Goal: Book appointment/travel/reservation

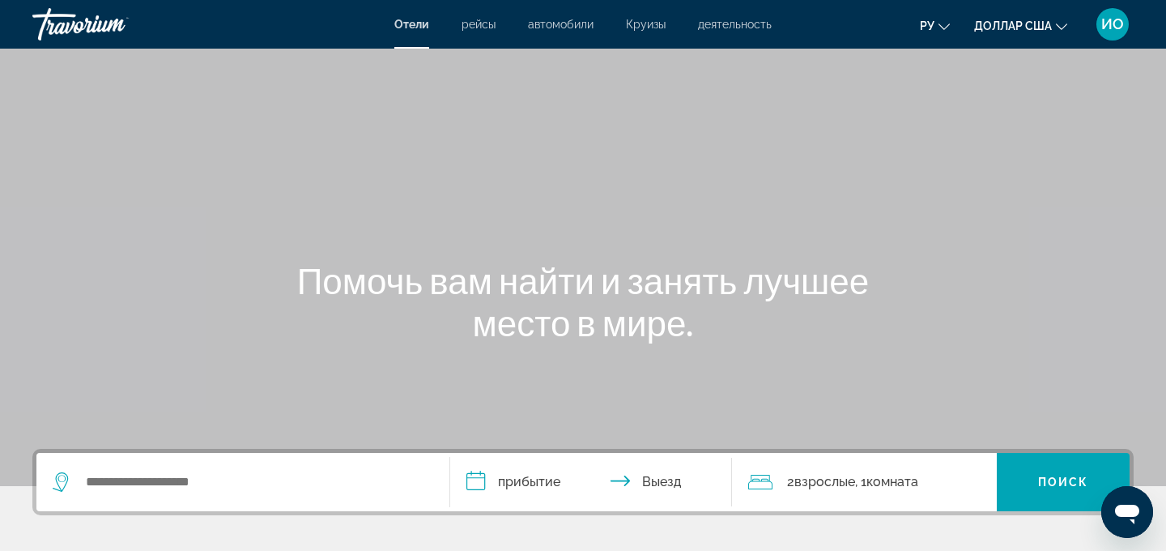
click at [62, 481] on icon "Виджет поиска" at bounding box center [61, 477] width 8 height 7
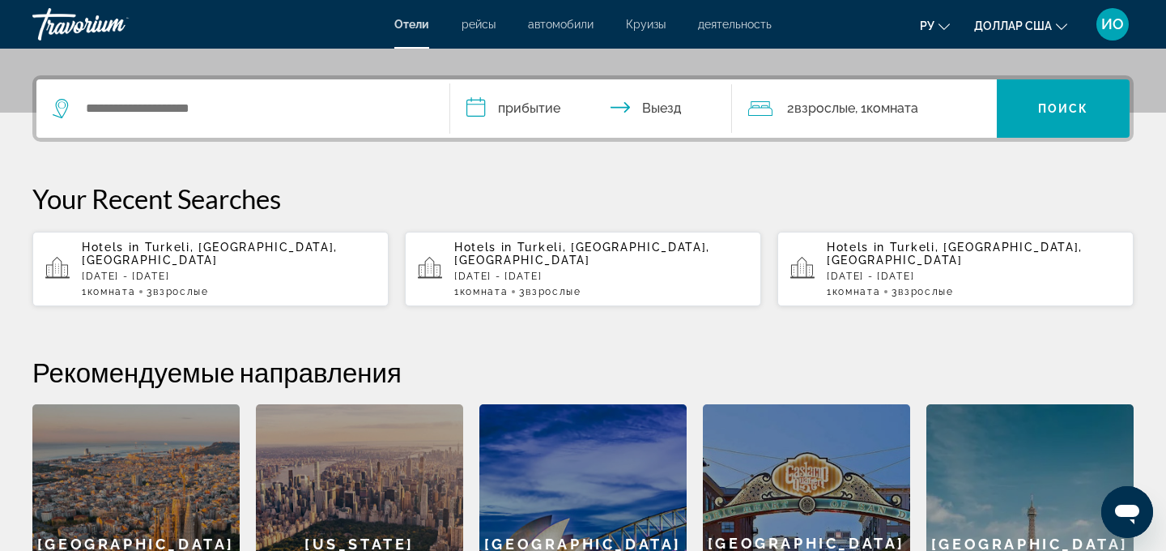
scroll to position [396, 0]
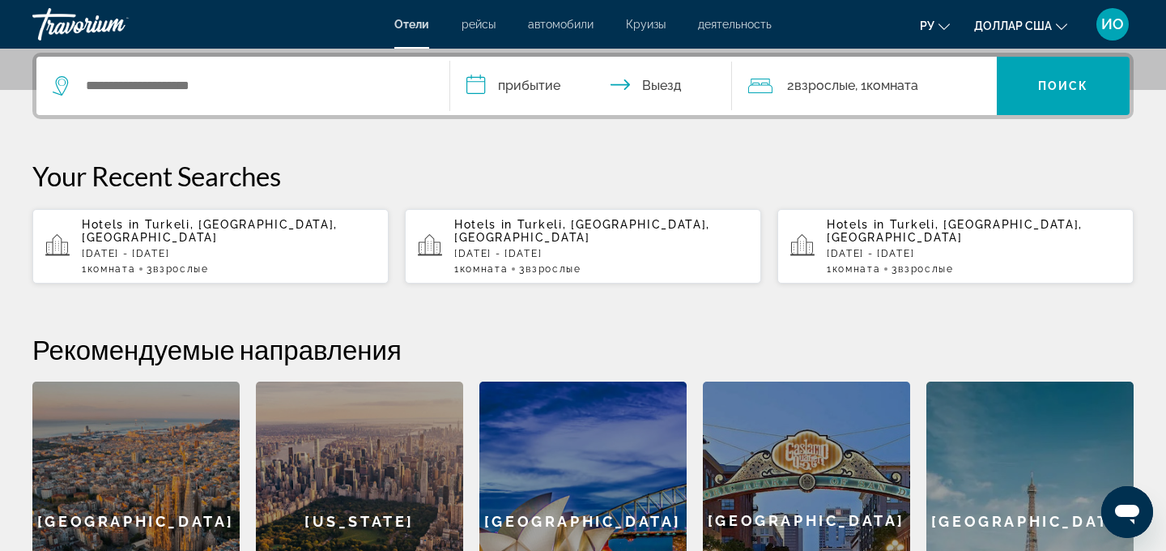
click at [60, 87] on icon "Виджет поиска" at bounding box center [62, 85] width 19 height 19
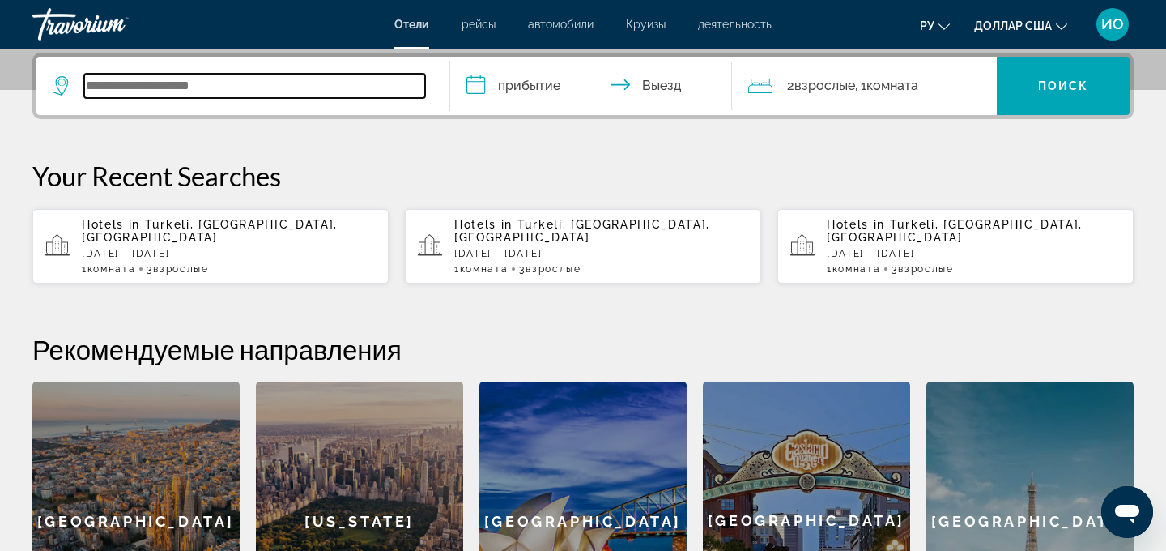
click at [105, 86] on input "Виджет поиска" at bounding box center [254, 86] width 341 height 24
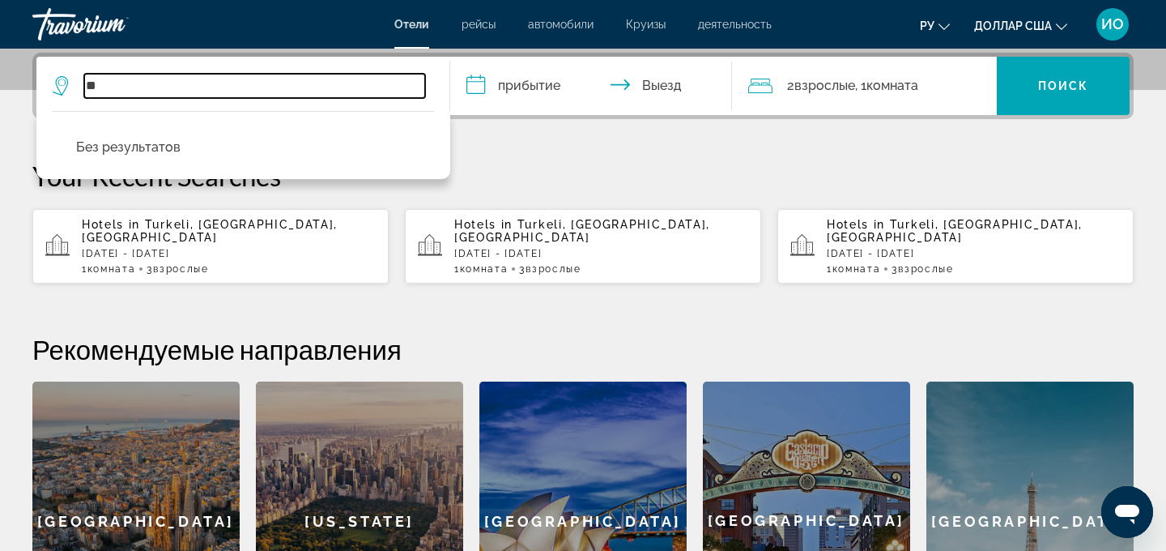
type input "*"
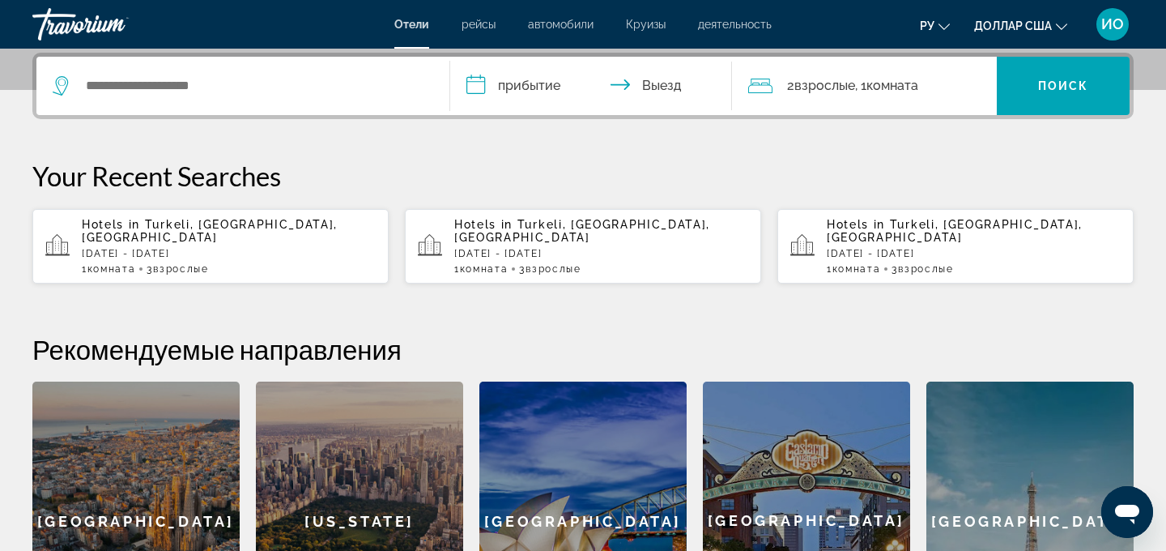
click at [59, 88] on icon "Виджет поиска" at bounding box center [62, 85] width 19 height 19
click at [60, 88] on icon "Виджет поиска" at bounding box center [62, 85] width 19 height 19
click at [55, 83] on icon "Виджет поиска" at bounding box center [62, 85] width 19 height 19
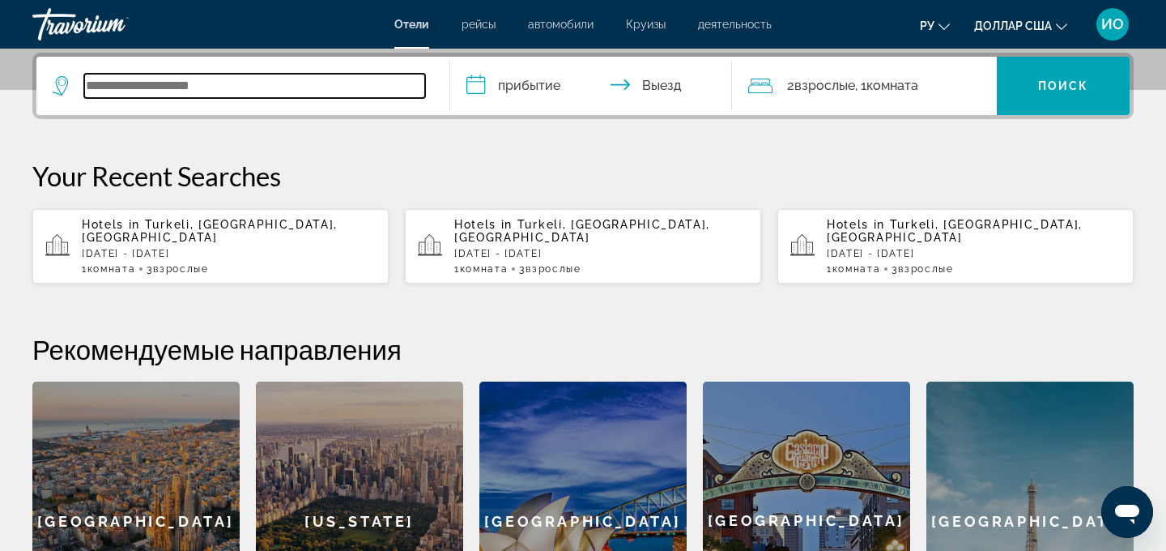
click at [96, 87] on input "Виджет поиска" at bounding box center [254, 86] width 341 height 24
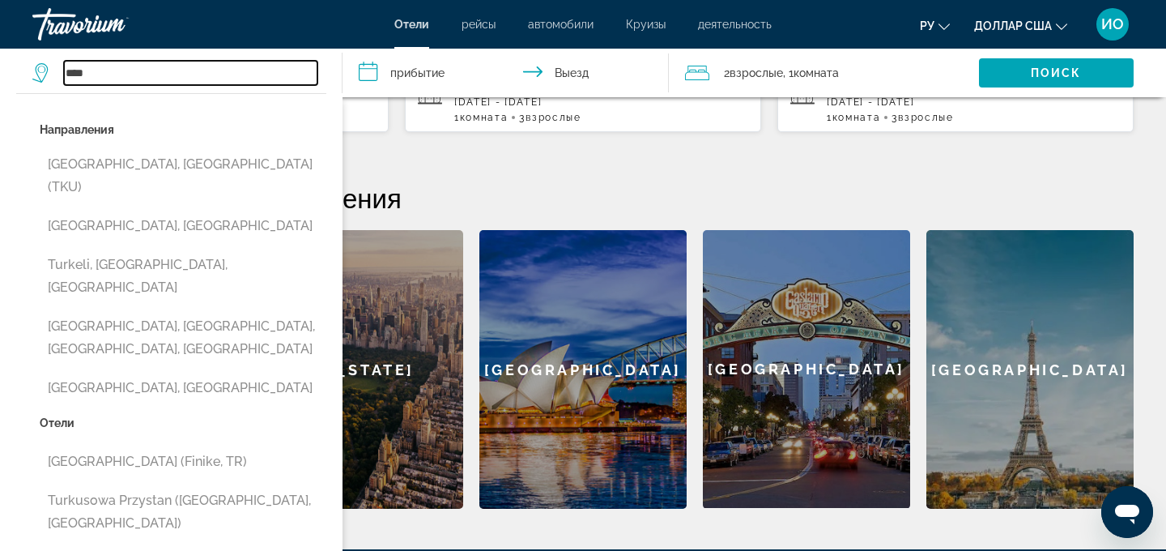
scroll to position [548, 0]
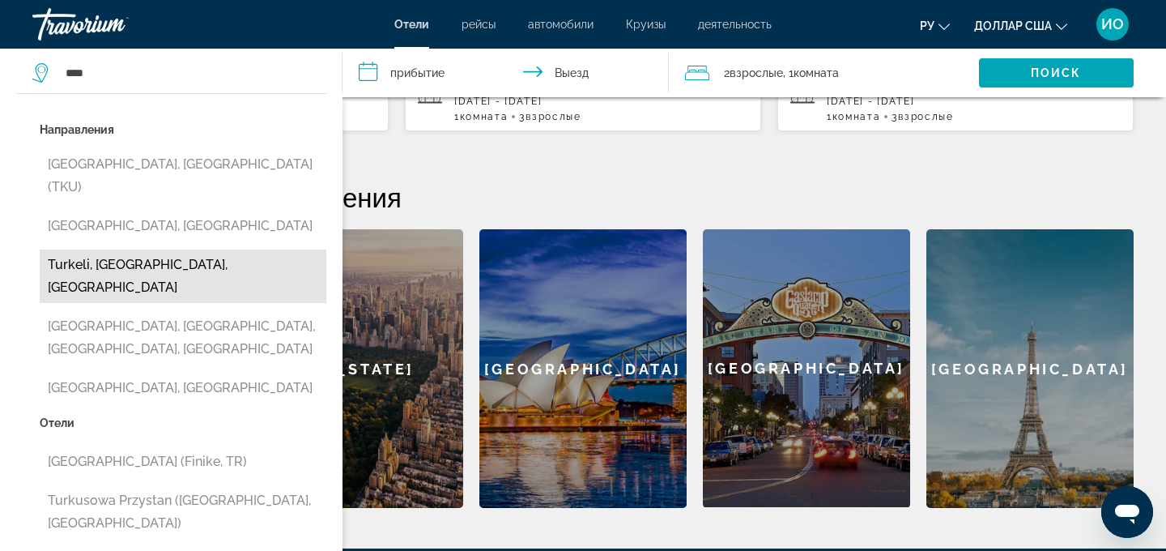
click at [161, 249] on button "Turkeli, Sinop, Turkey" at bounding box center [183, 275] width 287 height 53
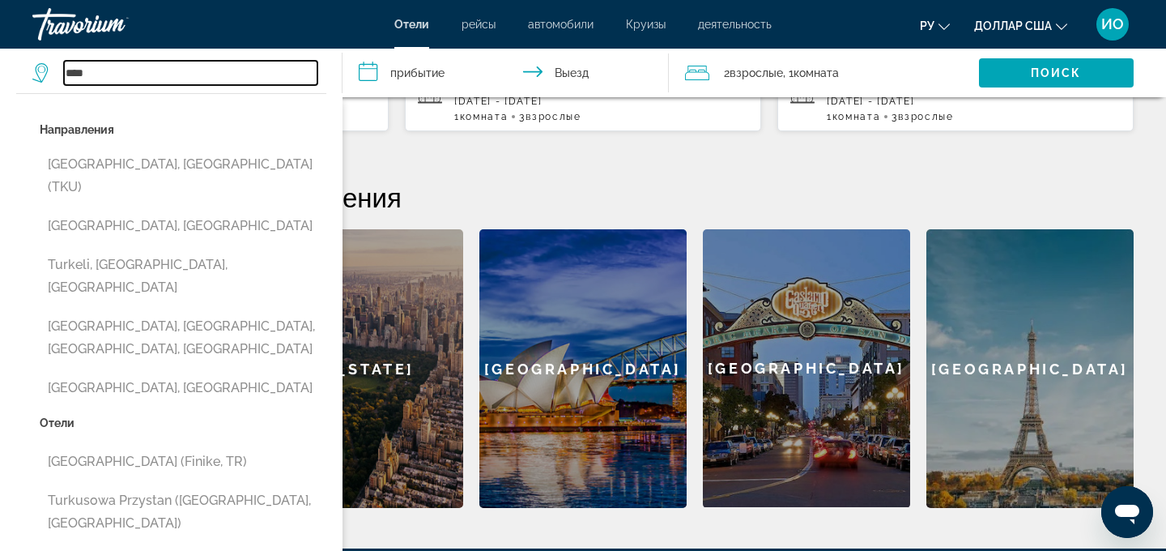
type input "**********"
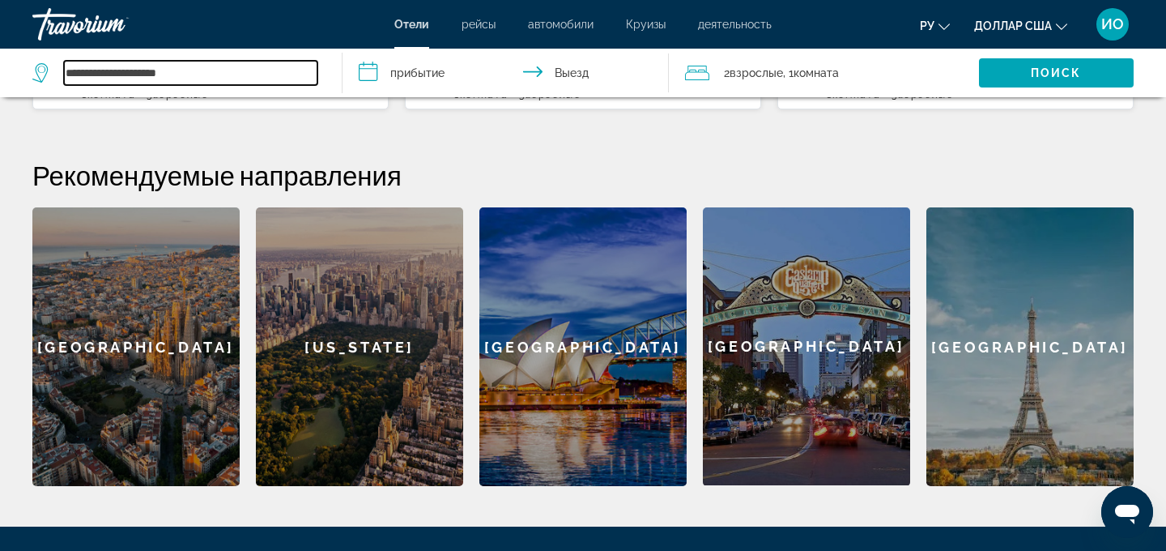
scroll to position [538, 0]
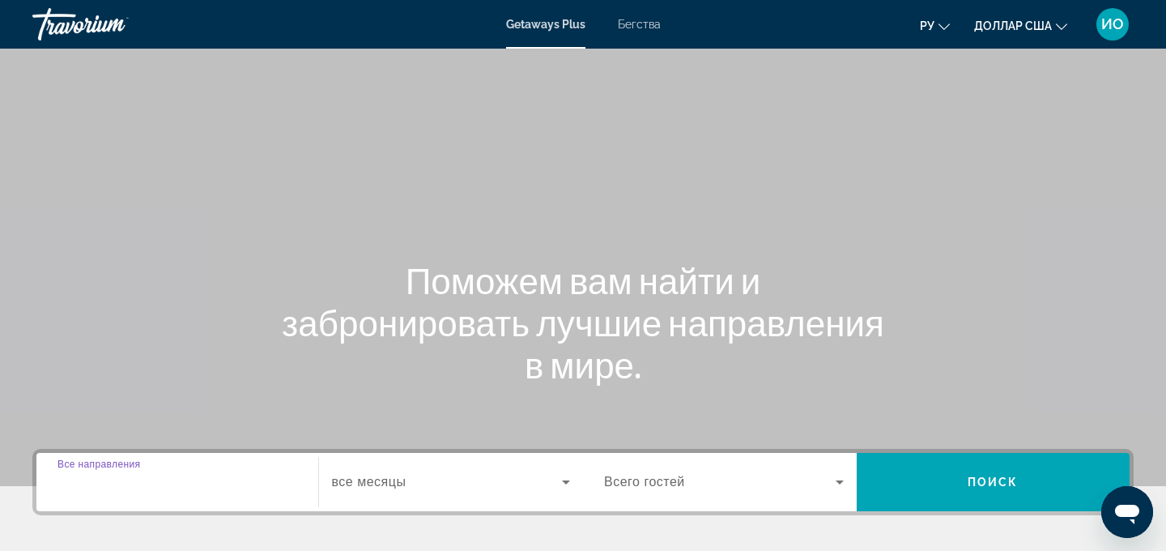
click at [100, 489] on input "Destination Все направления" at bounding box center [177, 482] width 240 height 19
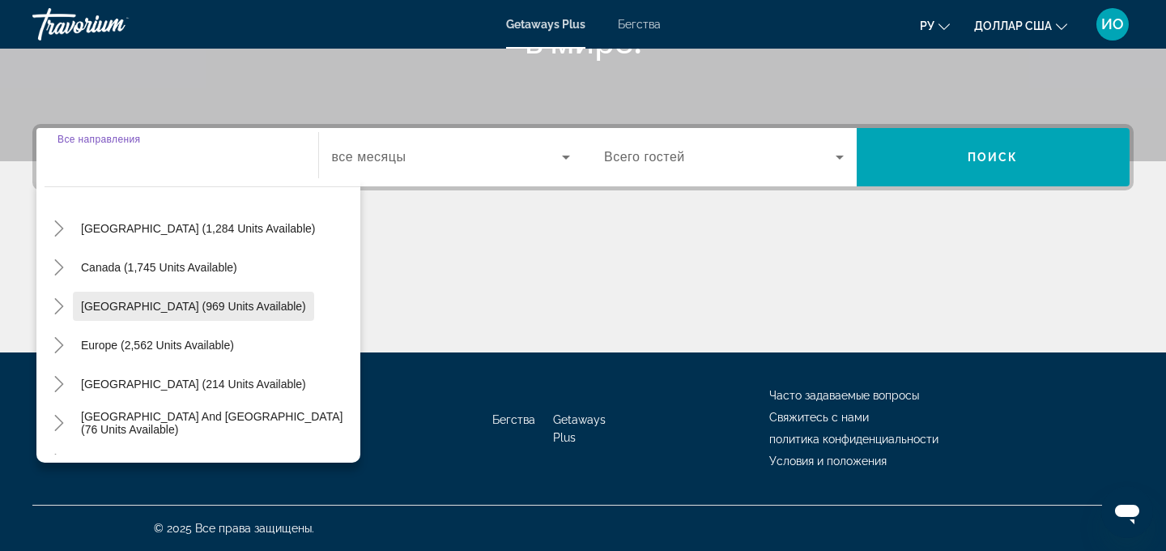
scroll to position [82, 0]
click at [62, 339] on icon "Toggle Europe (2,562 units available)" at bounding box center [59, 343] width 16 height 16
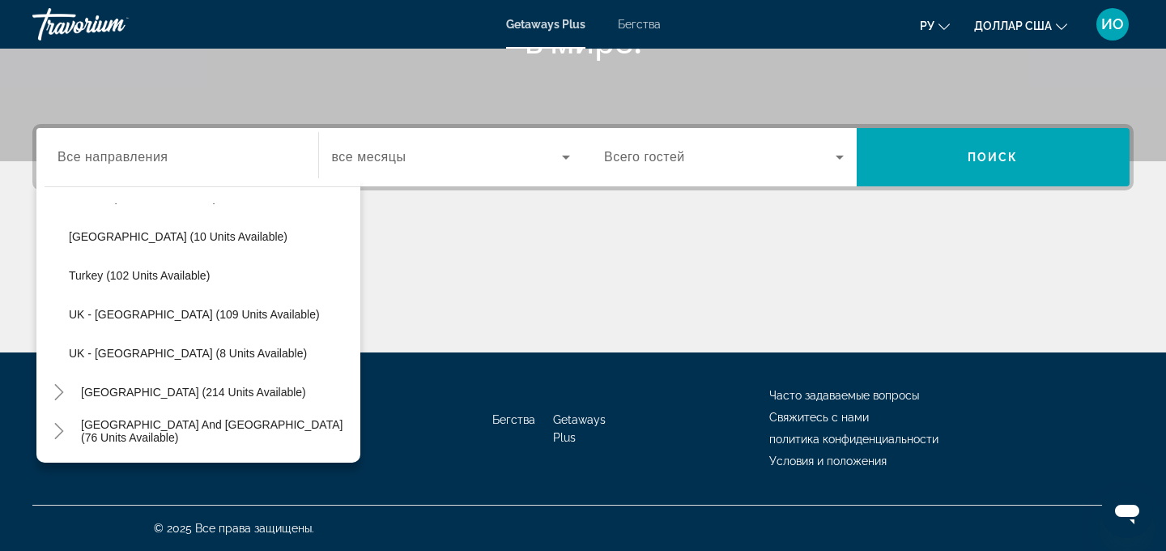
scroll to position [809, 0]
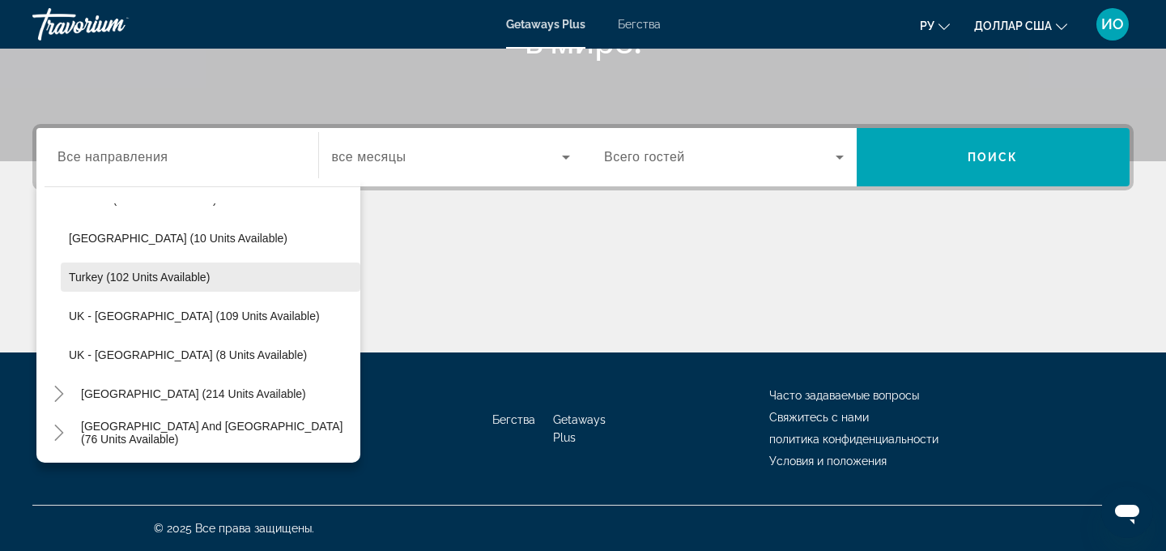
click at [122, 280] on span "Turkey (102 units available)" at bounding box center [139, 276] width 141 height 13
type input "**********"
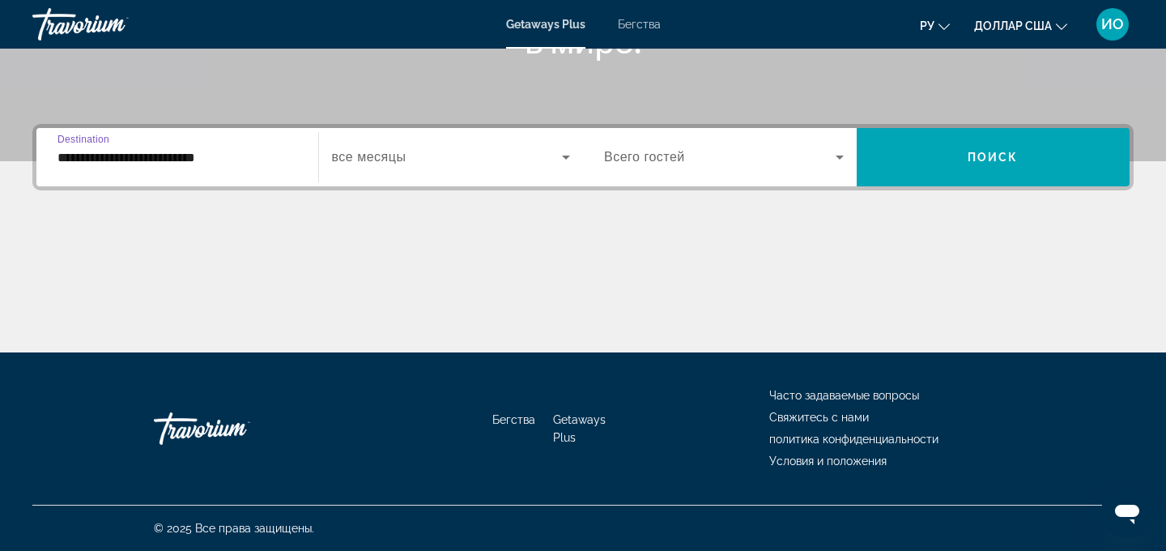
click at [568, 154] on icon "Виджет поиска" at bounding box center [565, 156] width 19 height 19
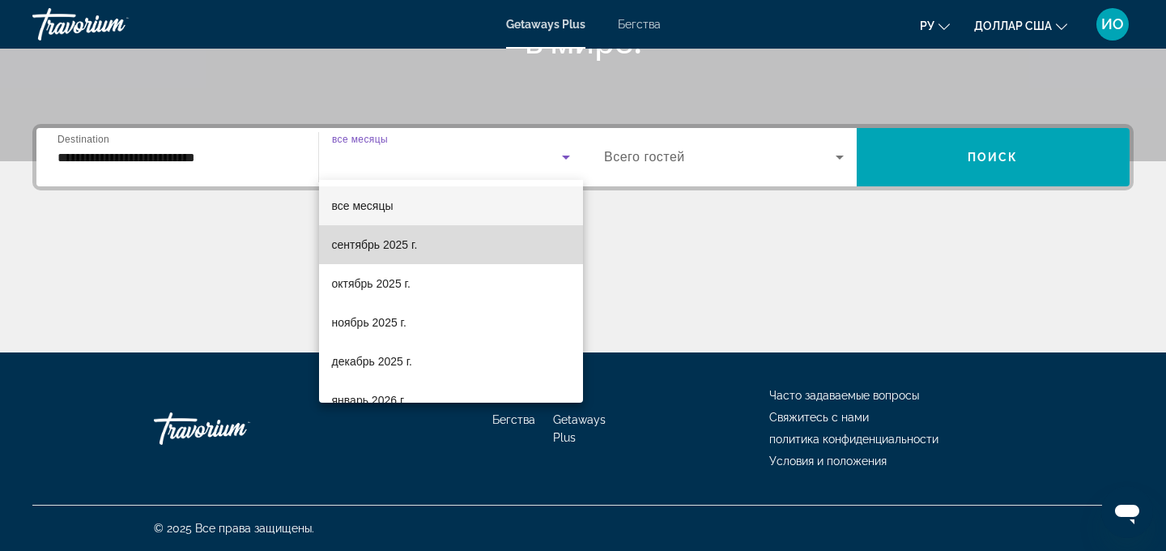
click at [449, 244] on mat-option "сентябрь 2025 г." at bounding box center [451, 244] width 265 height 39
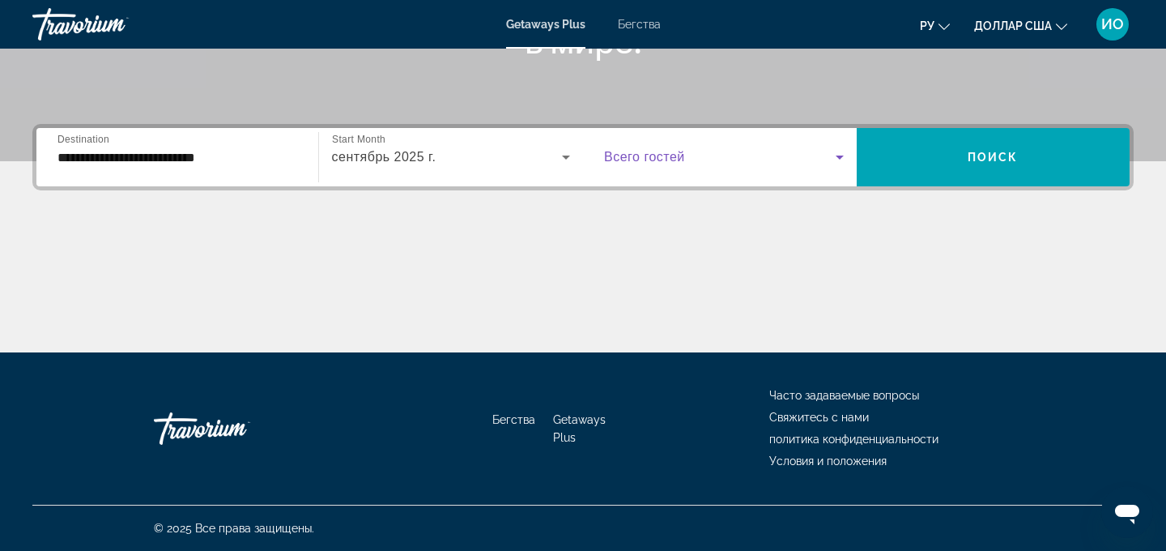
click at [839, 158] on icon "Виджет поиска" at bounding box center [840, 157] width 8 height 4
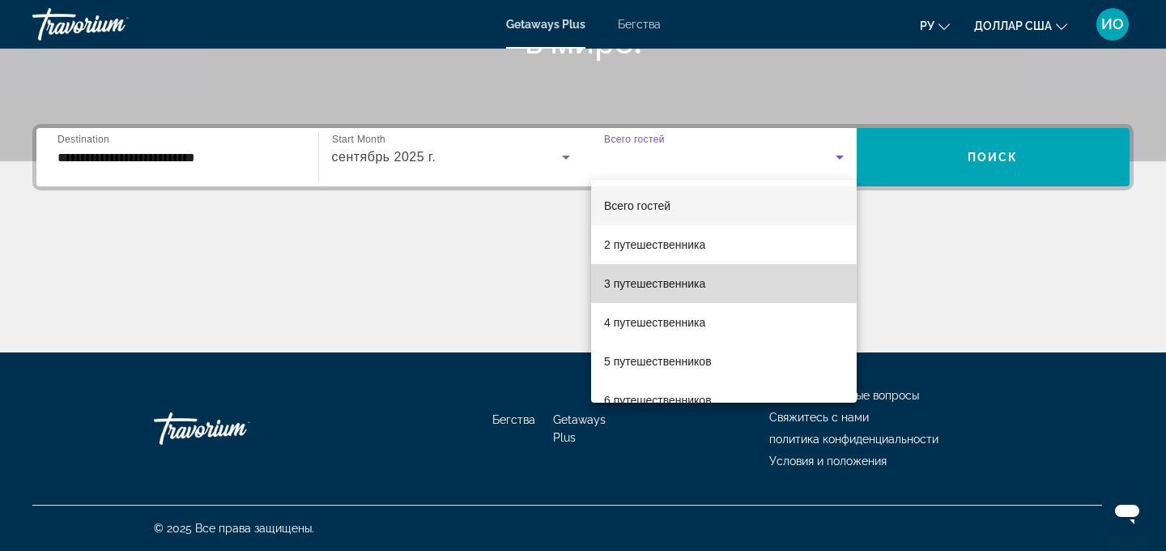
click at [725, 276] on mat-option "3 путешественника" at bounding box center [724, 283] width 266 height 39
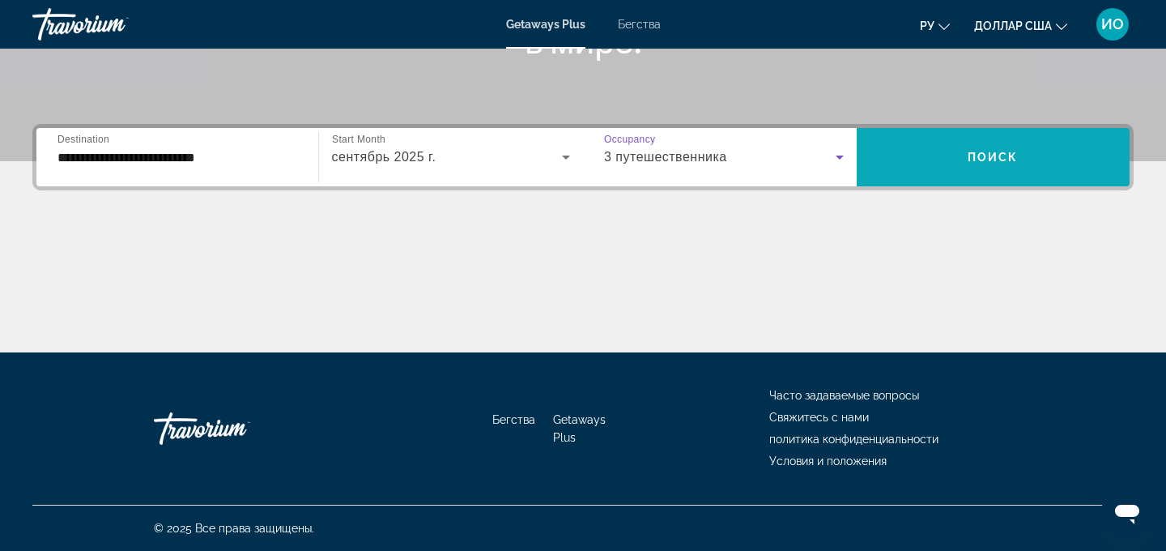
click at [999, 147] on span "Виджет поиска" at bounding box center [994, 157] width 274 height 39
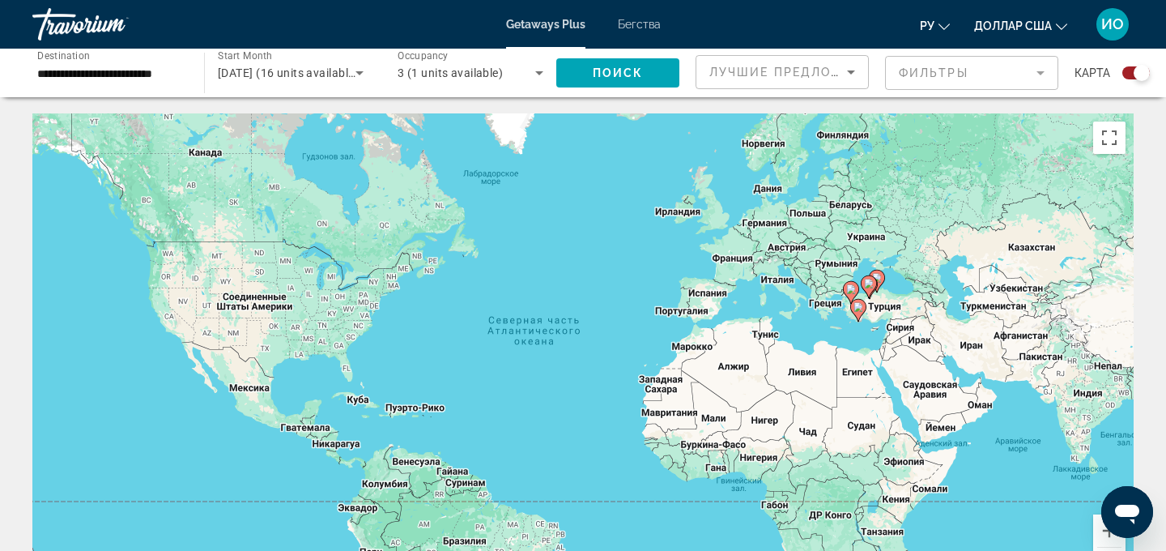
click at [858, 309] on image "Основное содержание" at bounding box center [858, 307] width 10 height 10
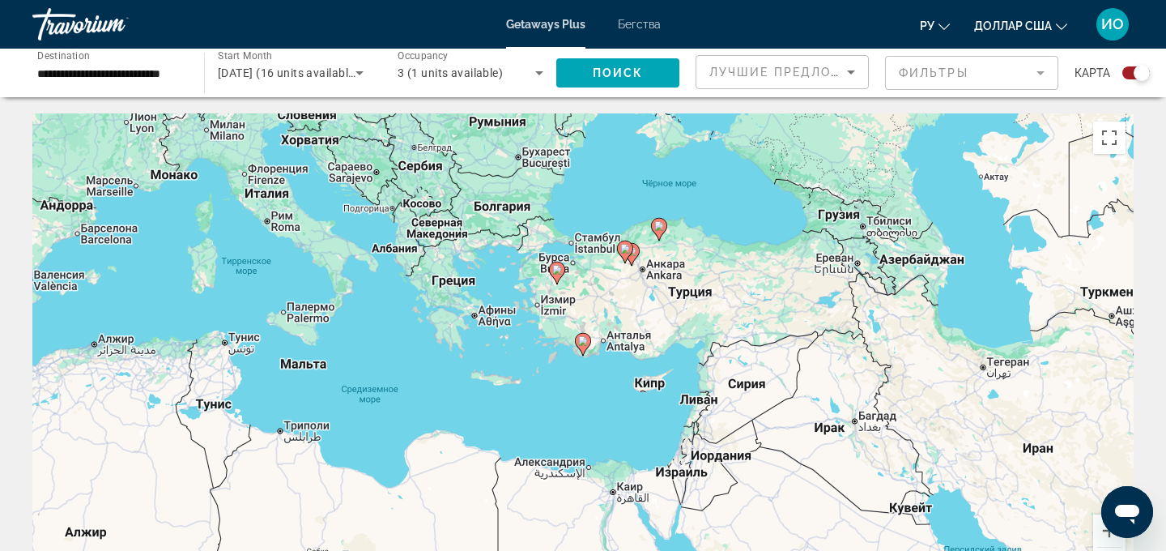
click at [581, 343] on image "Основное содержание" at bounding box center [583, 341] width 10 height 10
type input "**********"
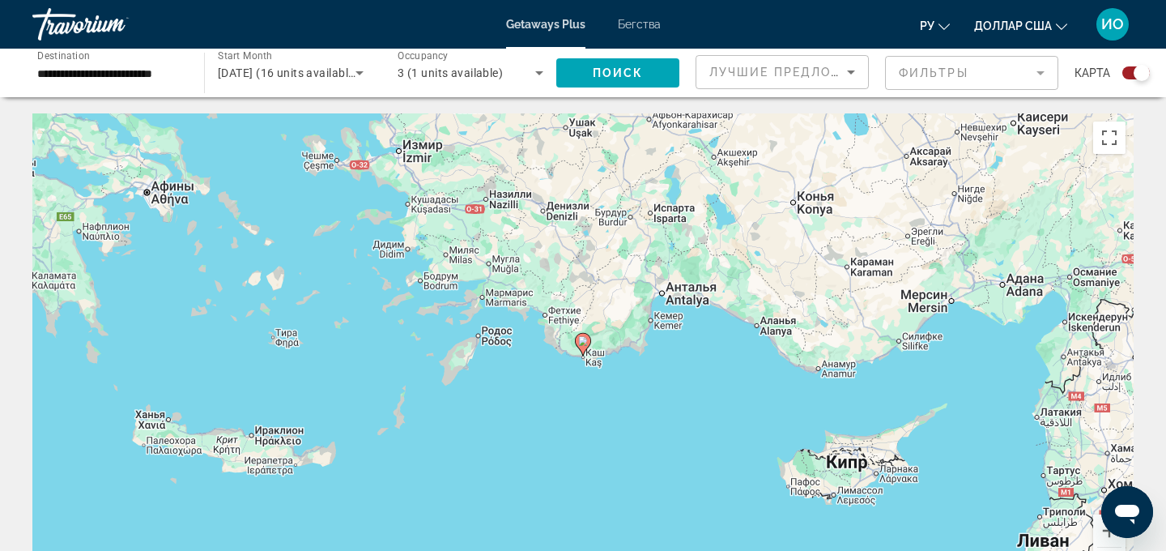
click at [581, 343] on image "Основное содержание" at bounding box center [583, 341] width 10 height 10
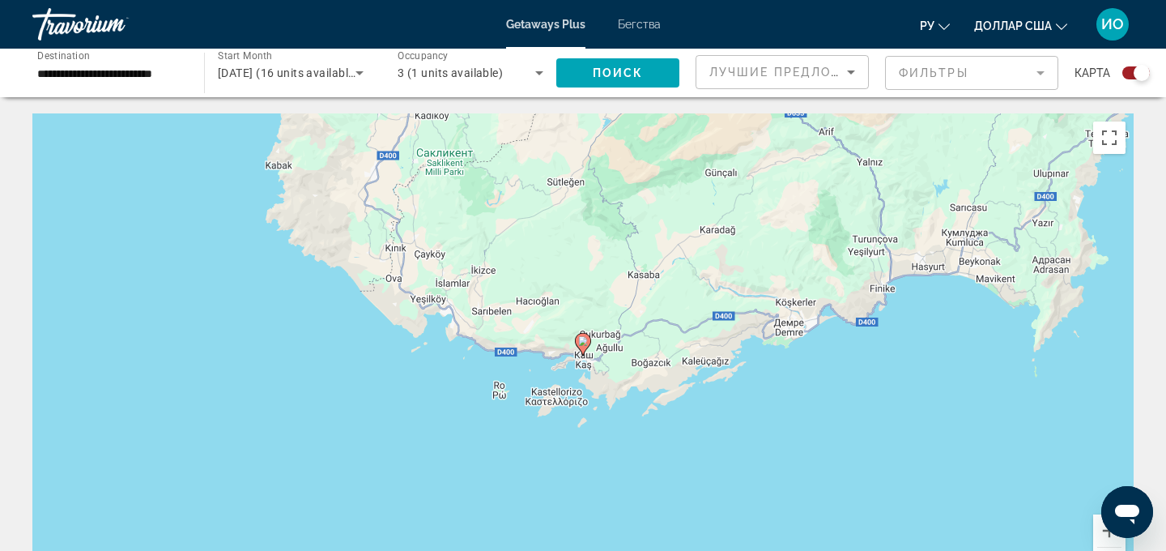
click at [581, 343] on image "Основное содержание" at bounding box center [583, 341] width 10 height 10
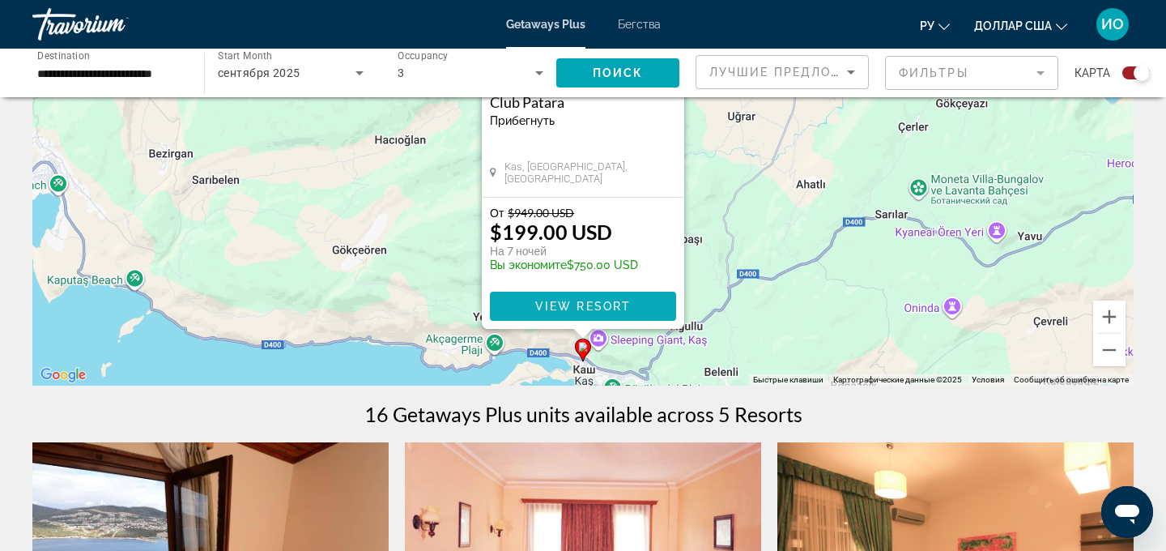
scroll to position [212, 0]
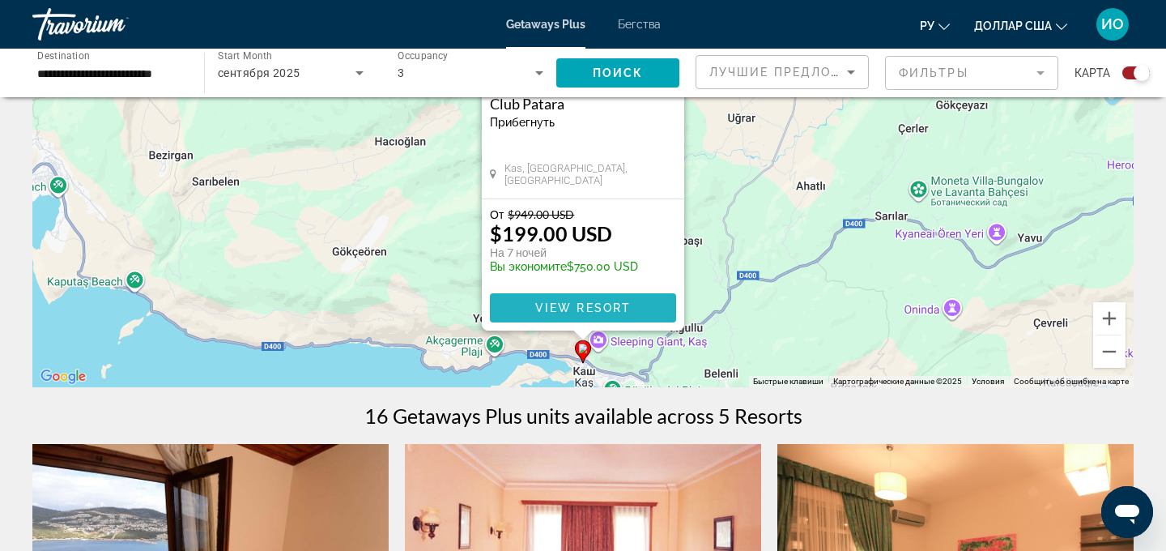
click at [597, 304] on span "View Resort" at bounding box center [583, 307] width 96 height 13
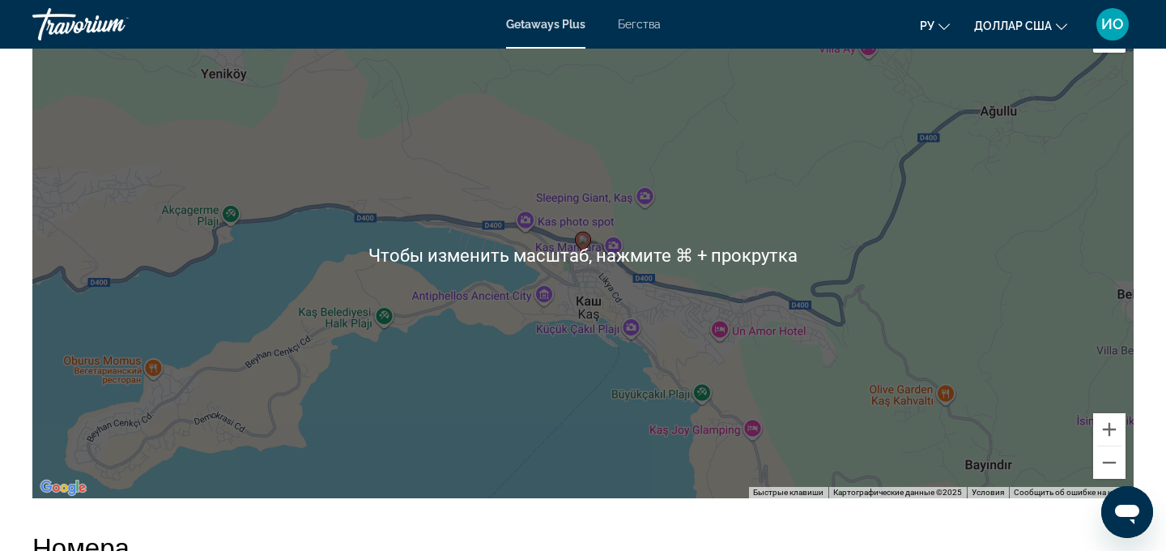
scroll to position [1456, 0]
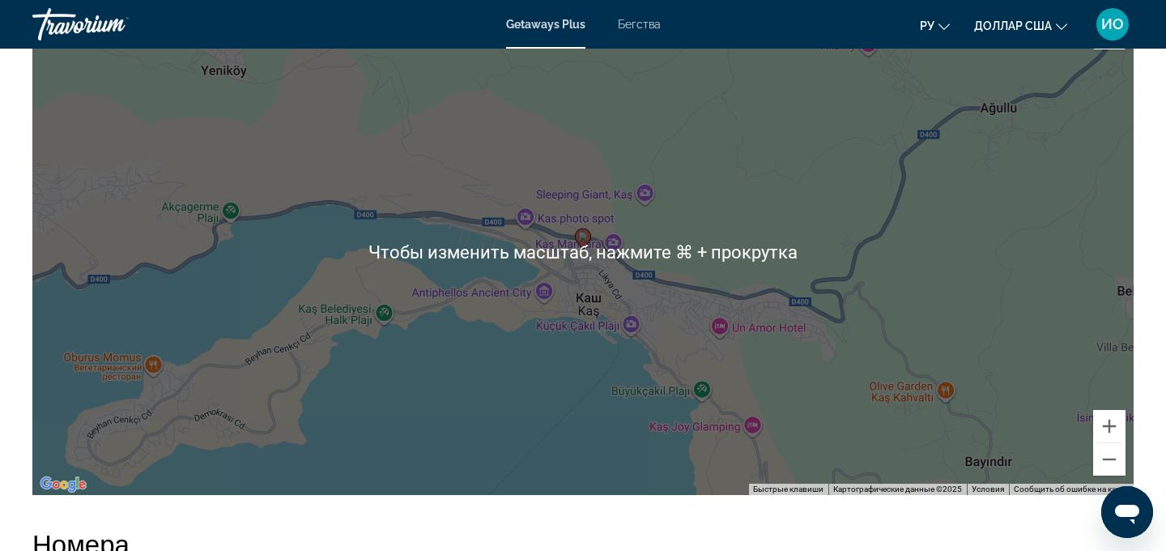
click at [598, 320] on div "Чтобы активировать перетаскивание с помощью клавиатуры, нажмите Alt + Ввод. Пос…" at bounding box center [582, 252] width 1101 height 486
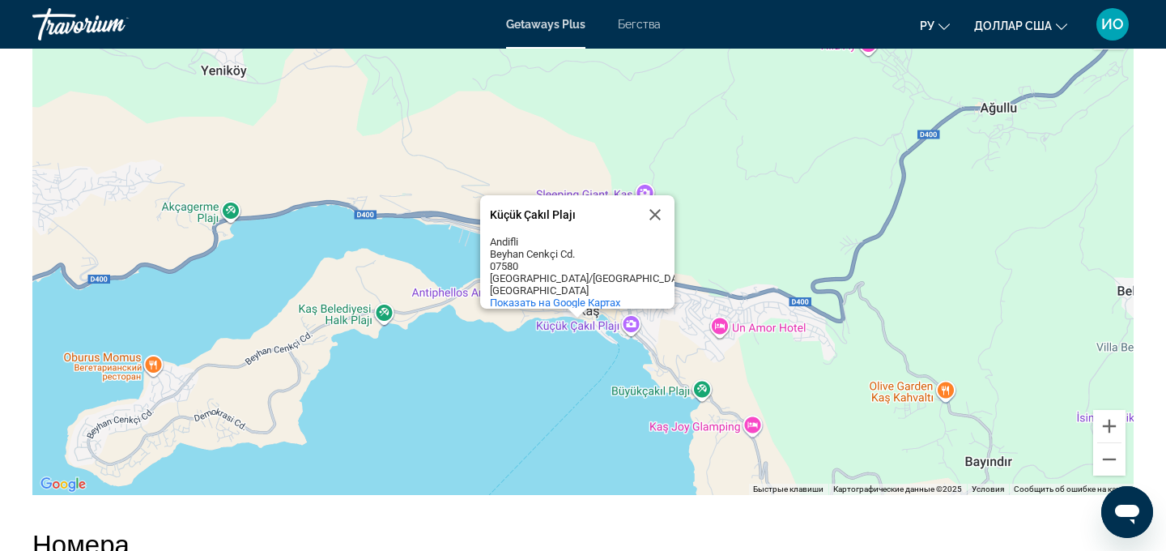
click at [591, 396] on div "Чтобы активировать перетаскивание с помощью клавиатуры, нажмите Alt + Ввод. Пос…" at bounding box center [582, 252] width 1101 height 486
click at [657, 216] on button "Закрыть" at bounding box center [655, 214] width 39 height 39
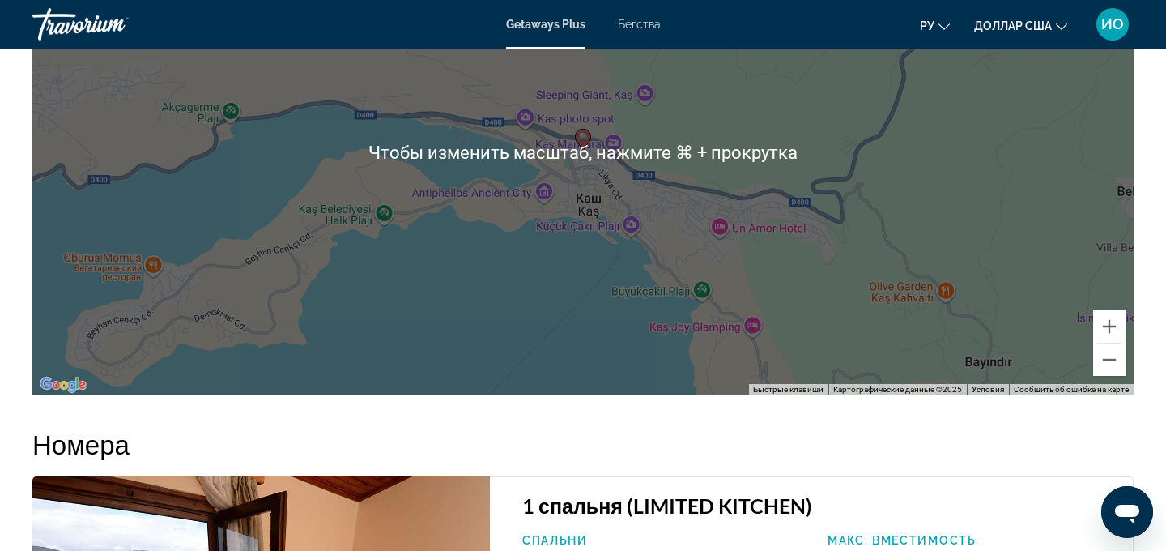
scroll to position [1542, 0]
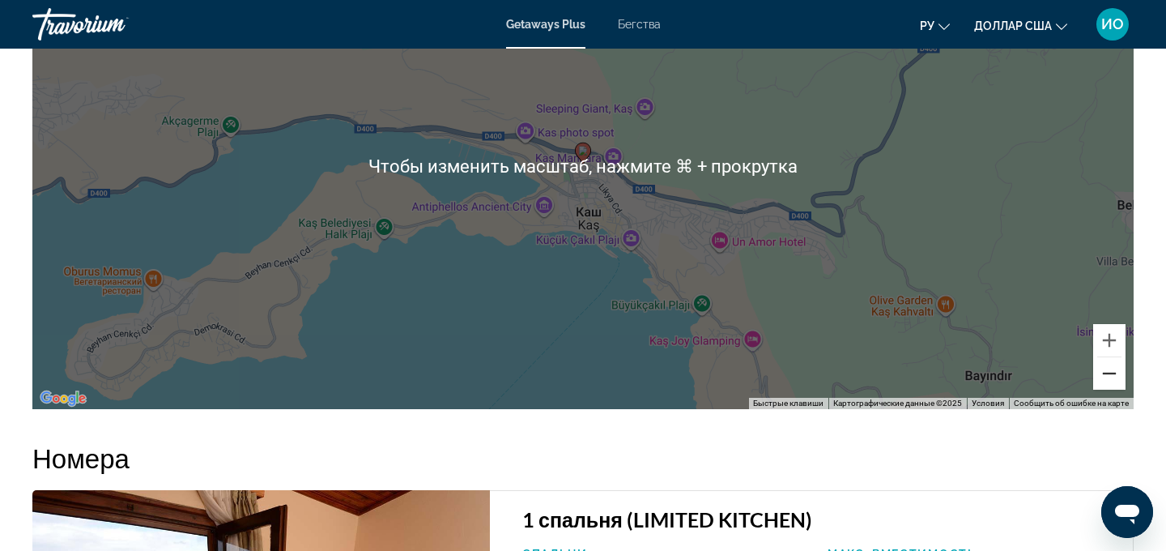
click at [1105, 382] on button "Уменьшить" at bounding box center [1109, 373] width 32 height 32
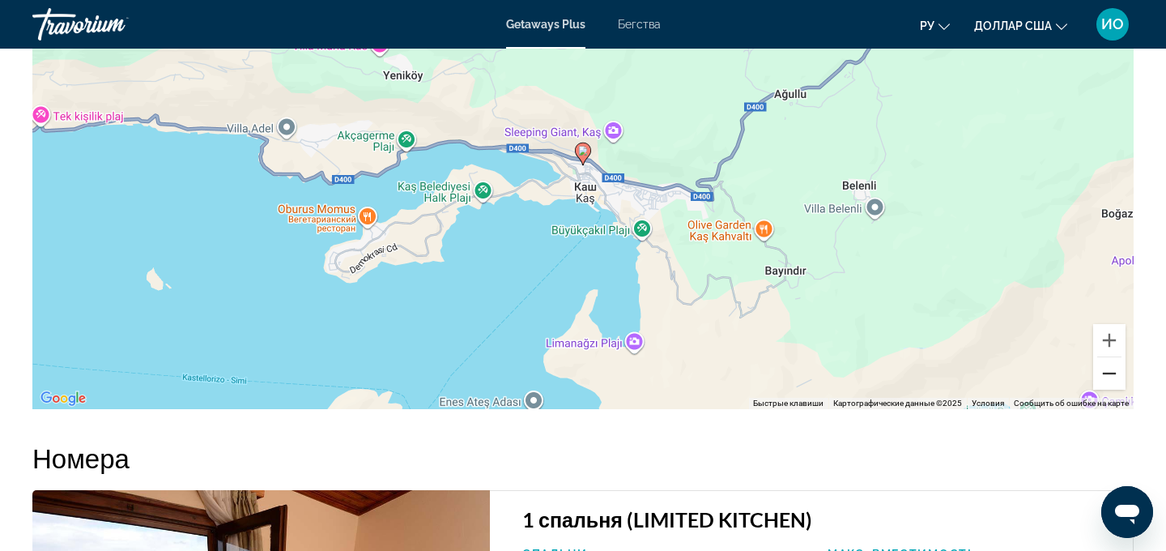
click at [1104, 382] on button "Уменьшить" at bounding box center [1109, 373] width 32 height 32
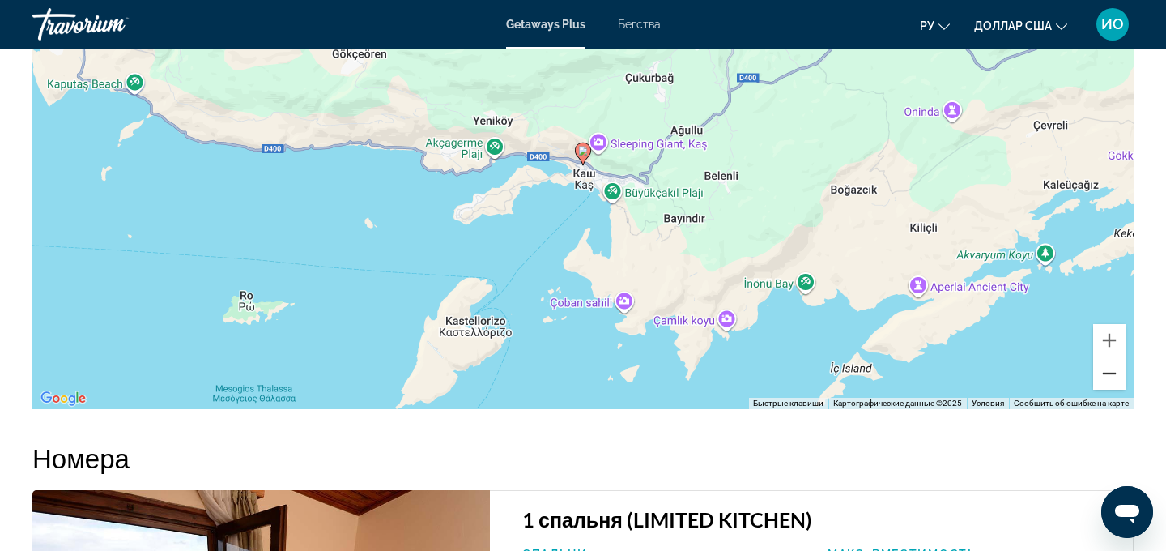
click at [1104, 382] on button "Уменьшить" at bounding box center [1109, 373] width 32 height 32
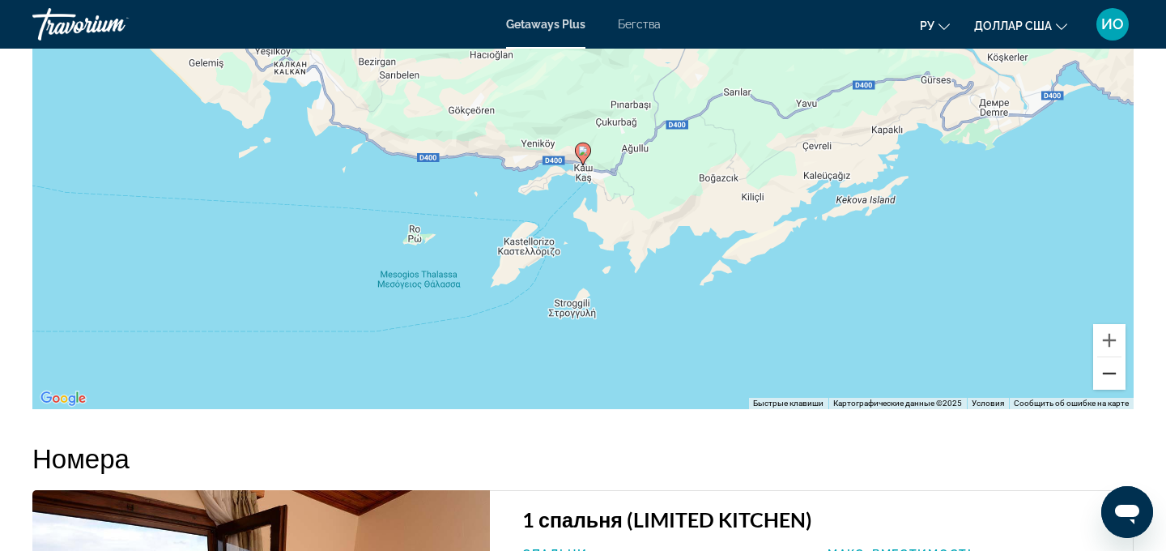
click at [1104, 382] on button "Уменьшить" at bounding box center [1109, 373] width 32 height 32
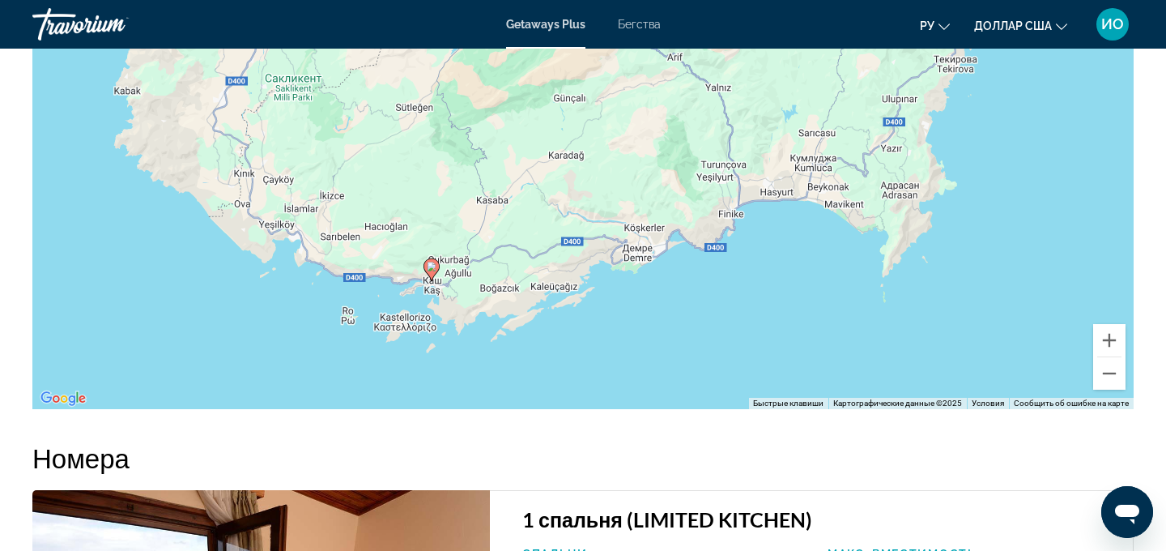
drag, startPoint x: 999, startPoint y: 153, endPoint x: 845, endPoint y: 271, distance: 194.0
click at [845, 271] on div "Чтобы активировать перетаскивание с помощью клавиатуры, нажмите Alt + Ввод. Пос…" at bounding box center [582, 166] width 1101 height 486
click at [1113, 382] on button "Уменьшить" at bounding box center [1109, 373] width 32 height 32
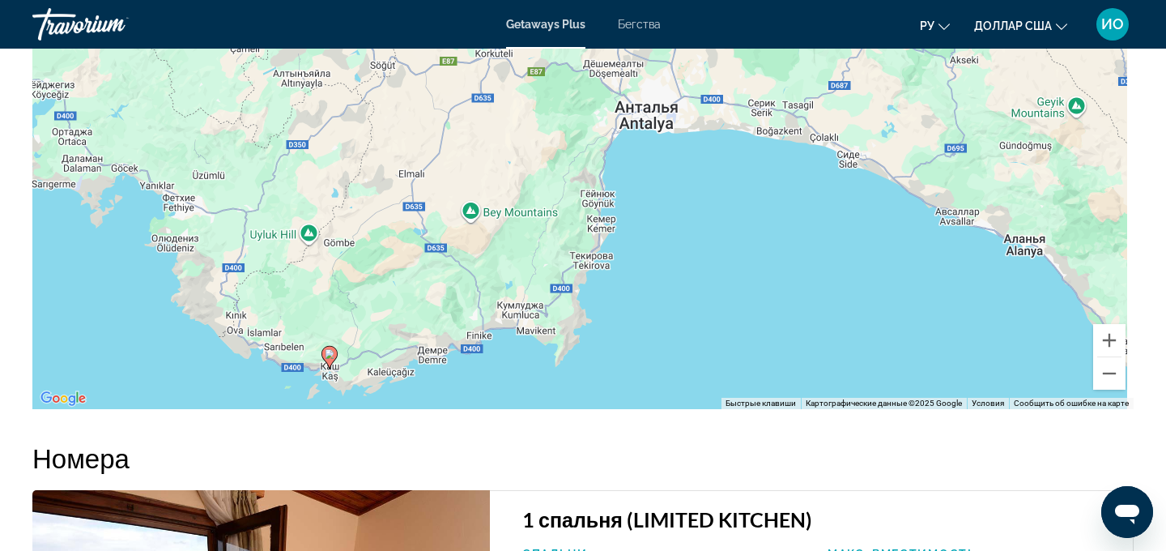
drag, startPoint x: 855, startPoint y: 147, endPoint x: 674, endPoint y: 296, distance: 234.1
click at [674, 296] on div "Чтобы активировать перетаскивание с помощью клавиатуры, нажмите Alt + Ввод. Пос…" at bounding box center [582, 166] width 1101 height 486
